Goal: Task Accomplishment & Management: Manage account settings

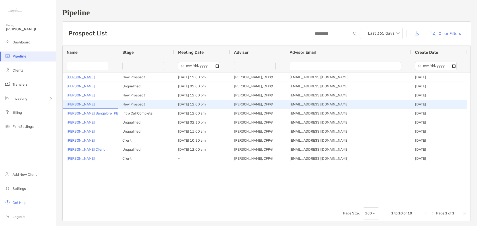
click at [78, 106] on p "[PERSON_NAME]" at bounding box center [81, 104] width 28 height 6
click at [82, 105] on p "[PERSON_NAME]" at bounding box center [81, 104] width 28 height 6
click at [79, 104] on p "[PERSON_NAME]" at bounding box center [81, 104] width 28 height 6
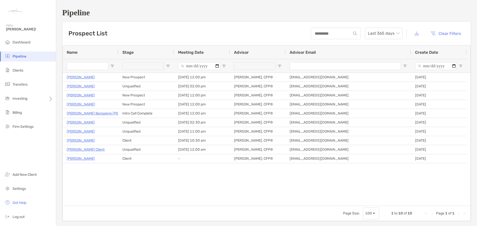
click at [240, 12] on h1 "Pipeline" at bounding box center [266, 12] width 409 height 9
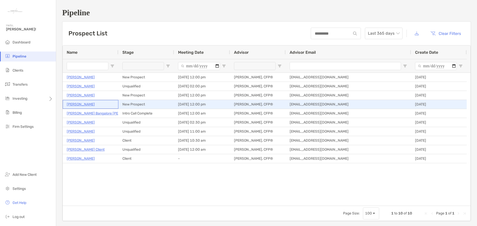
click at [78, 104] on p "Edward Palacios" at bounding box center [81, 104] width 28 height 6
click at [75, 105] on p "Edward Palacios" at bounding box center [81, 104] width 28 height 6
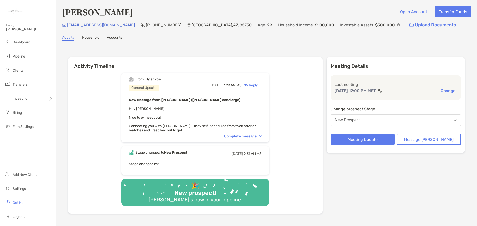
click at [246, 135] on div "Complete message" at bounding box center [242, 136] width 37 height 4
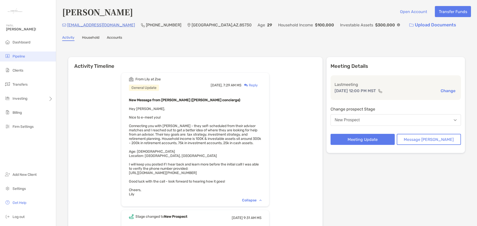
click at [15, 57] on span "Pipeline" at bounding box center [19, 56] width 13 height 4
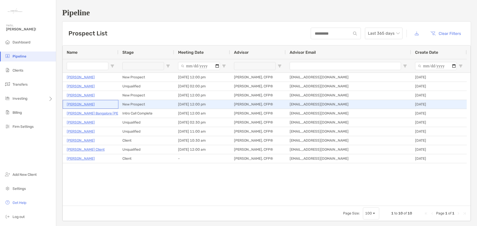
click at [83, 105] on p "[PERSON_NAME]" at bounding box center [81, 104] width 28 height 6
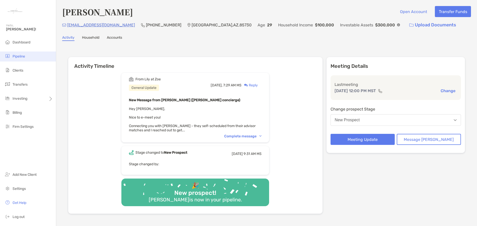
click at [15, 55] on span "Pipeline" at bounding box center [19, 56] width 13 height 4
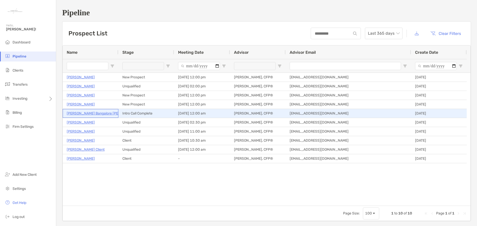
click at [90, 113] on p "Abhilash Bangalore Nagaraj" at bounding box center [104, 113] width 74 height 6
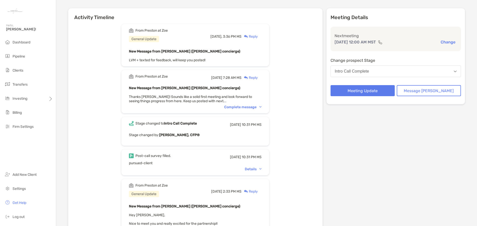
scroll to position [50, 0]
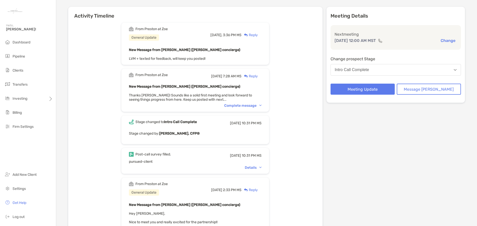
click at [258, 168] on div "Details" at bounding box center [253, 167] width 17 height 4
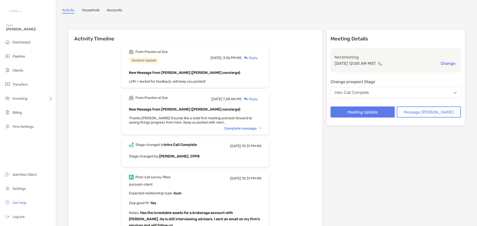
scroll to position [0, 0]
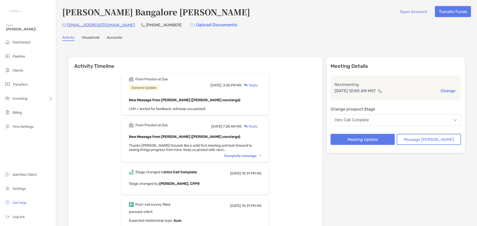
click at [249, 155] on div "Complete message" at bounding box center [242, 156] width 37 height 4
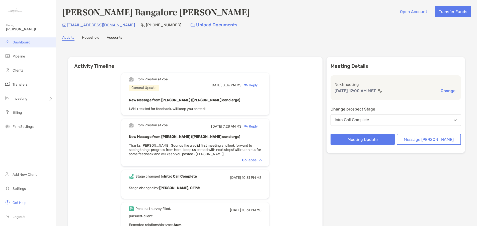
click at [25, 41] on span "Dashboard" at bounding box center [22, 42] width 18 height 4
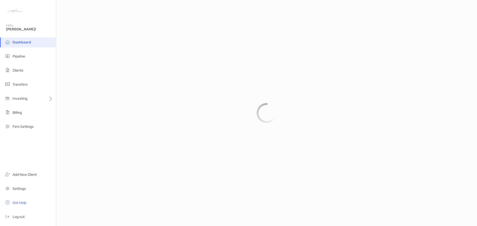
scroll to position [232, 0]
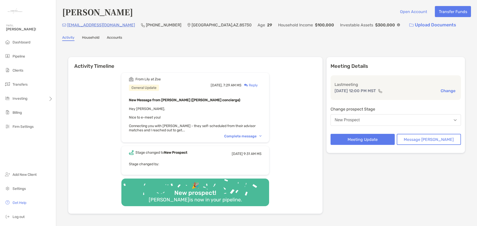
click at [443, 118] on button "New Prospect" at bounding box center [396, 120] width 131 height 12
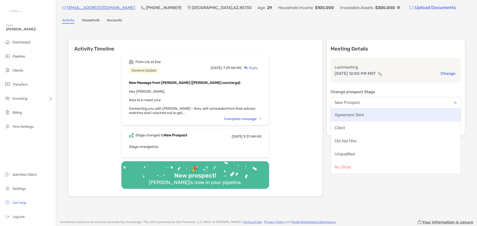
scroll to position [25, 0]
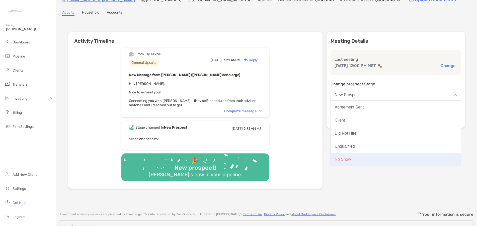
click at [351, 158] on div "No Show" at bounding box center [343, 159] width 16 height 5
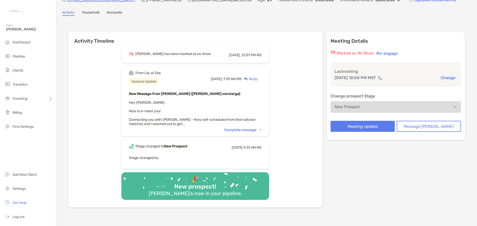
click at [390, 171] on div "Meeting Details Marked as No Show Re-engage Last meeting Aug 13, 12:00 PM MST C…" at bounding box center [396, 119] width 139 height 175
click at [18, 53] on li "Pipeline" at bounding box center [28, 56] width 56 height 10
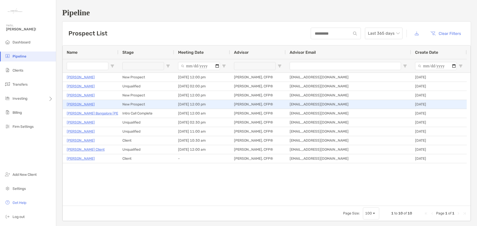
click at [84, 104] on p "[PERSON_NAME]" at bounding box center [81, 104] width 28 height 6
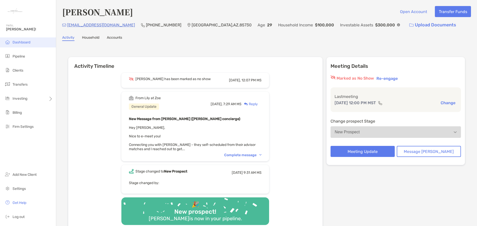
click at [16, 41] on span "Dashboard" at bounding box center [22, 42] width 18 height 4
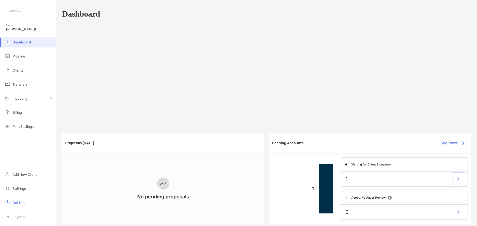
click at [454, 179] on button "button" at bounding box center [458, 178] width 10 height 11
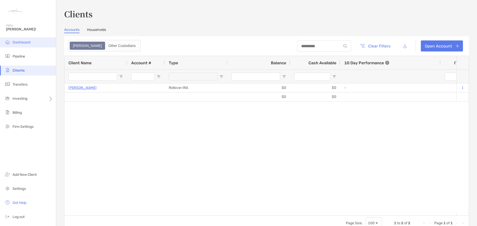
click at [25, 43] on span "Dashboard" at bounding box center [22, 42] width 18 height 4
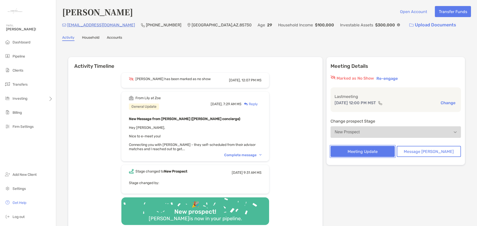
click at [378, 151] on button "Meeting Update" at bounding box center [363, 151] width 64 height 11
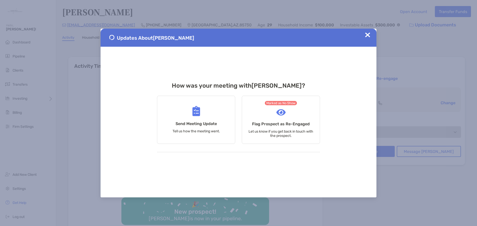
click at [369, 35] on img at bounding box center [367, 34] width 5 height 5
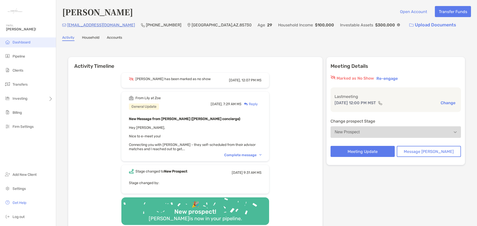
click at [20, 42] on span "Dashboard" at bounding box center [22, 42] width 18 height 4
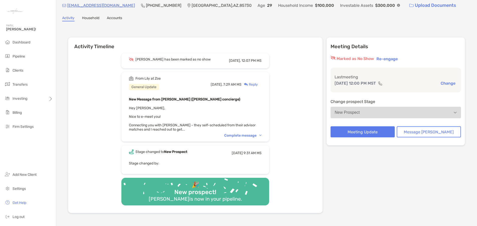
scroll to position [0, 0]
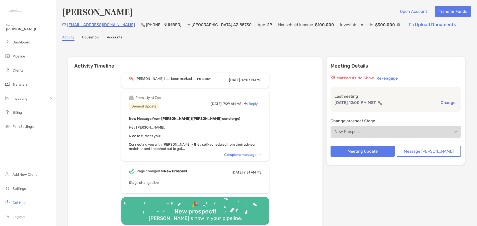
click at [447, 104] on button "Change" at bounding box center [448, 102] width 18 height 5
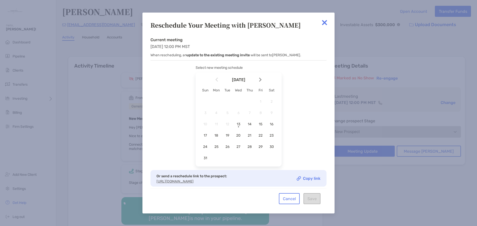
click at [305, 180] on link "Copy link" at bounding box center [309, 178] width 24 height 4
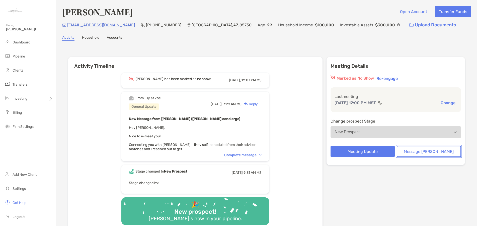
click at [432, 151] on button "Message Zoe" at bounding box center [429, 151] width 64 height 11
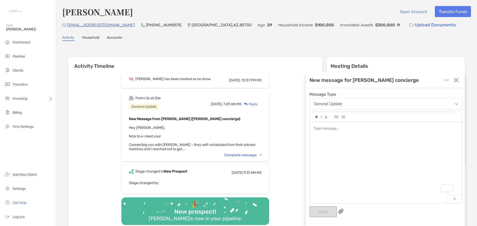
click at [455, 82] on img at bounding box center [456, 80] width 5 height 5
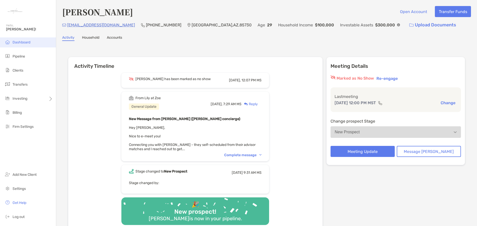
click at [20, 40] on span "Dashboard" at bounding box center [22, 42] width 18 height 4
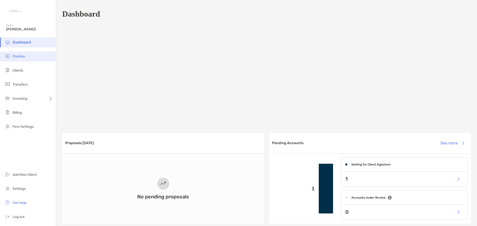
click at [21, 56] on span "Pipeline" at bounding box center [19, 56] width 13 height 4
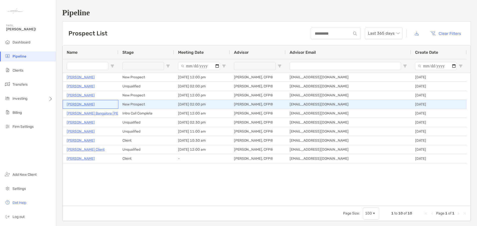
click at [80, 105] on p "[PERSON_NAME]" at bounding box center [81, 104] width 28 height 6
